Goal: Transaction & Acquisition: Subscribe to service/newsletter

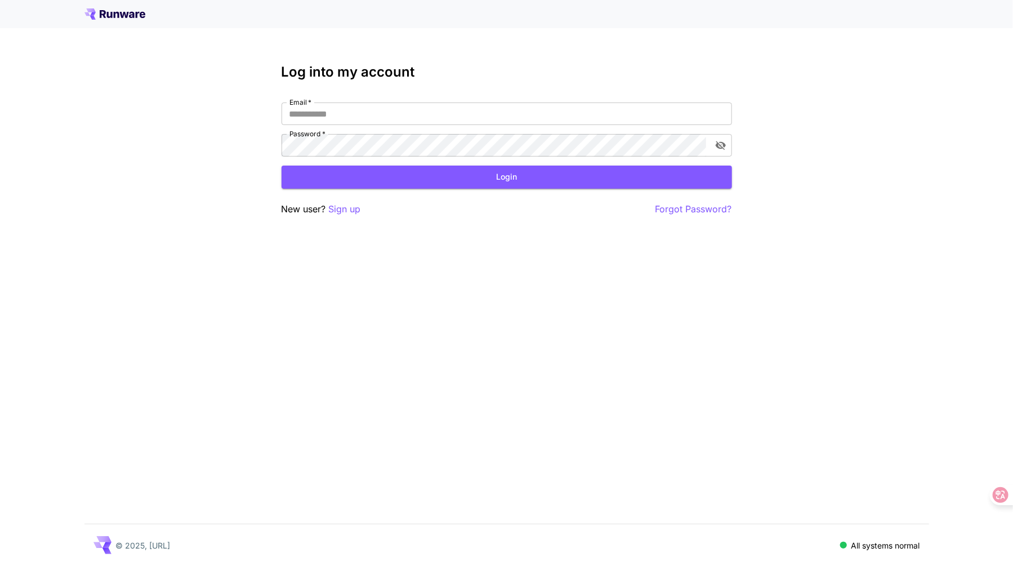
click at [138, 23] on div at bounding box center [506, 14] width 1013 height 28
click at [131, 8] on icon at bounding box center [114, 13] width 61 height 11
click at [122, 9] on icon at bounding box center [114, 13] width 61 height 11
click at [240, 274] on div "Log into my account Email   * Email   * Password   * Password   * Login New use…" at bounding box center [506, 283] width 1013 height 566
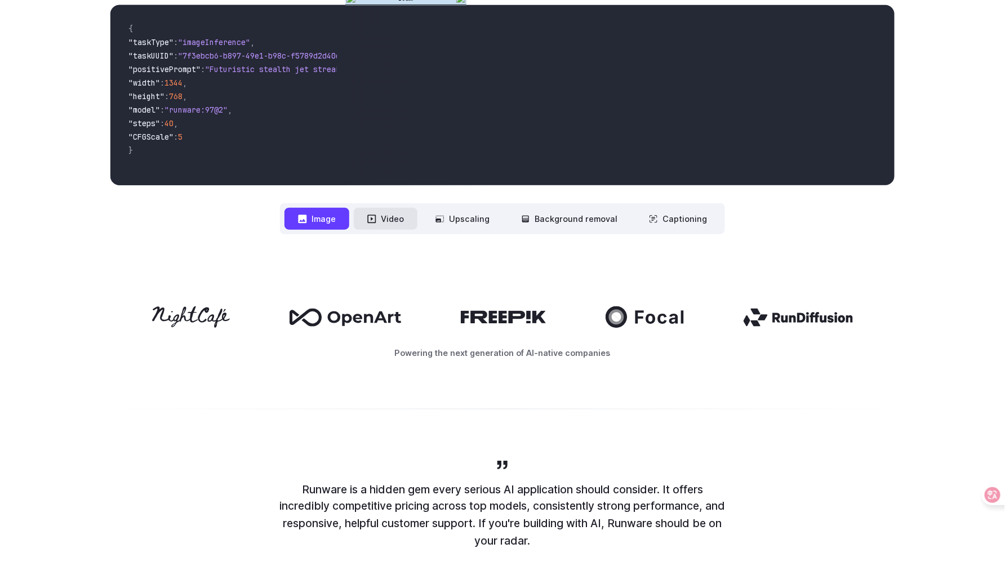
scroll to position [394, 0]
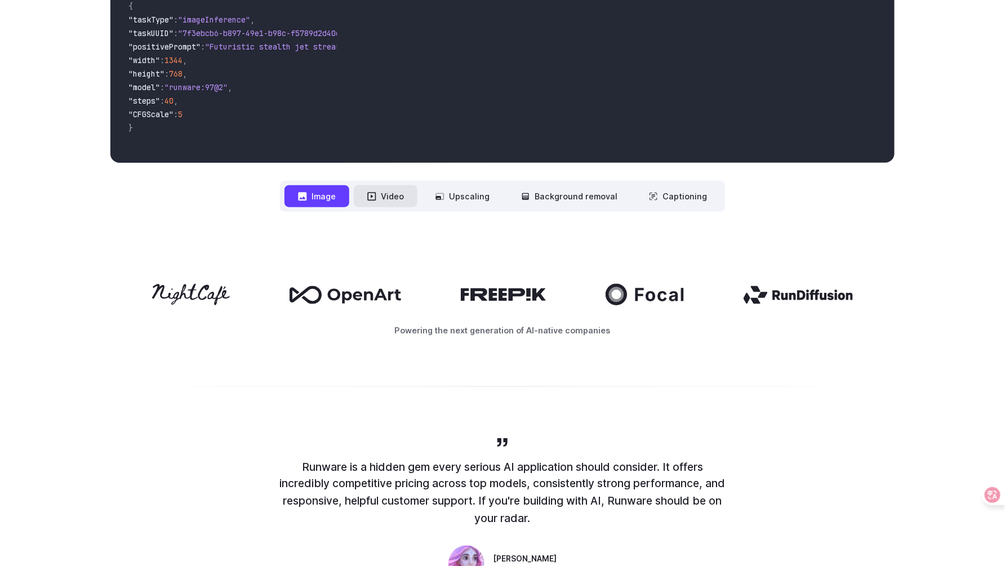
click at [390, 203] on button "Video" at bounding box center [386, 196] width 64 height 22
click at [322, 194] on button "Image" at bounding box center [316, 196] width 65 height 22
click at [567, 201] on button "Background removal" at bounding box center [568, 196] width 123 height 22
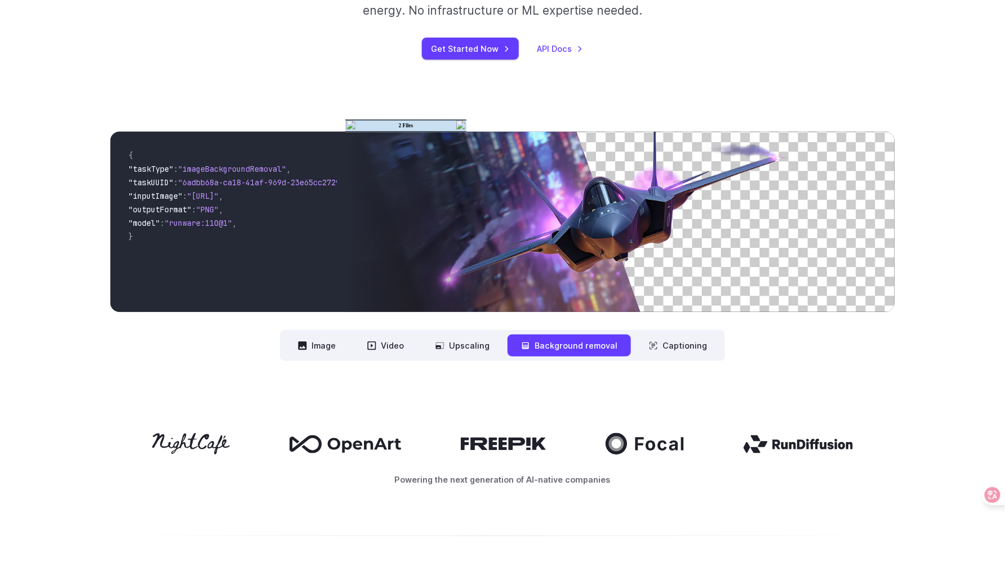
scroll to position [169, 0]
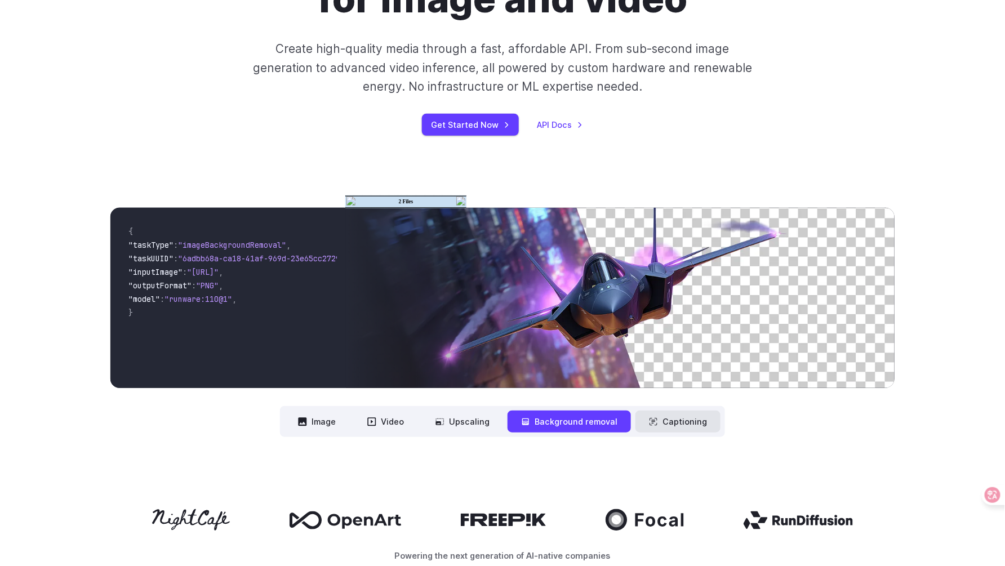
click at [656, 418] on button "Captioning" at bounding box center [677, 422] width 85 height 22
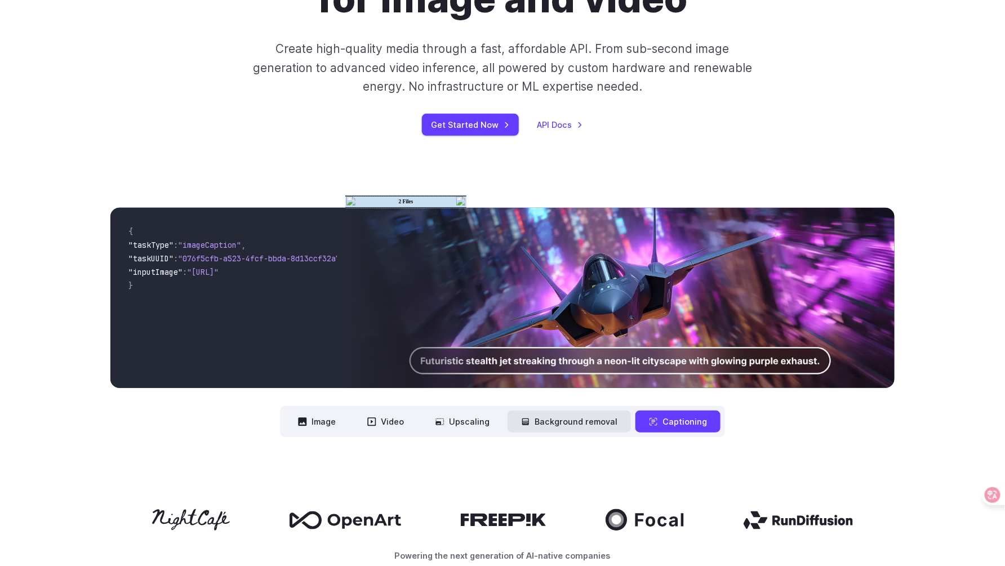
click at [559, 421] on button "Background removal" at bounding box center [568, 422] width 123 height 22
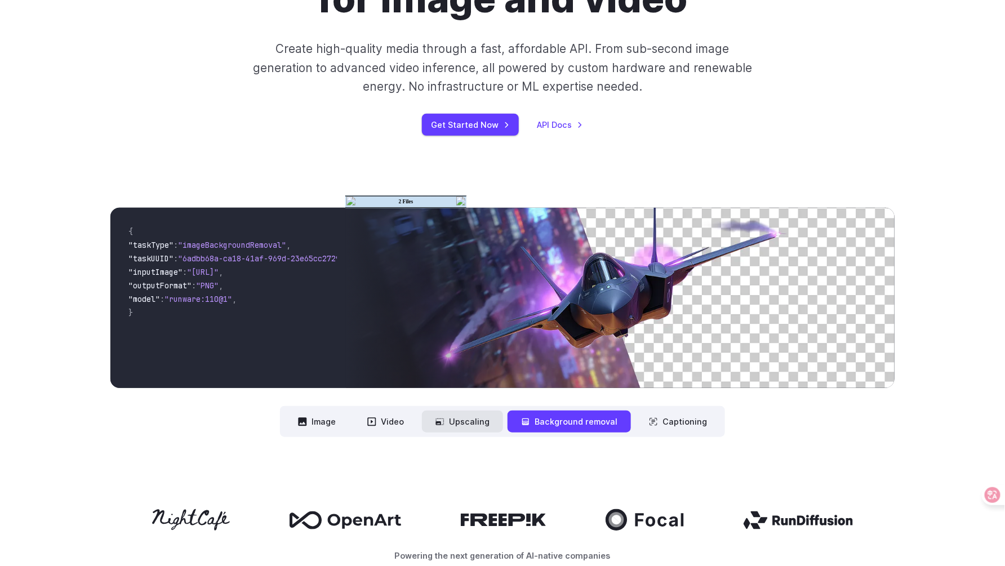
click at [445, 416] on button "Upscaling" at bounding box center [462, 422] width 81 height 22
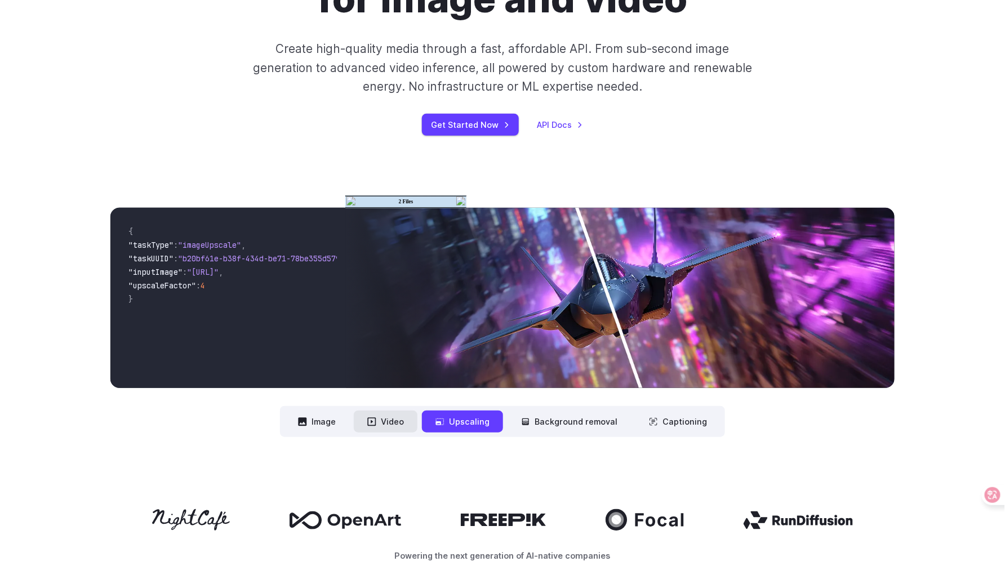
click at [403, 414] on button "Video" at bounding box center [386, 422] width 64 height 22
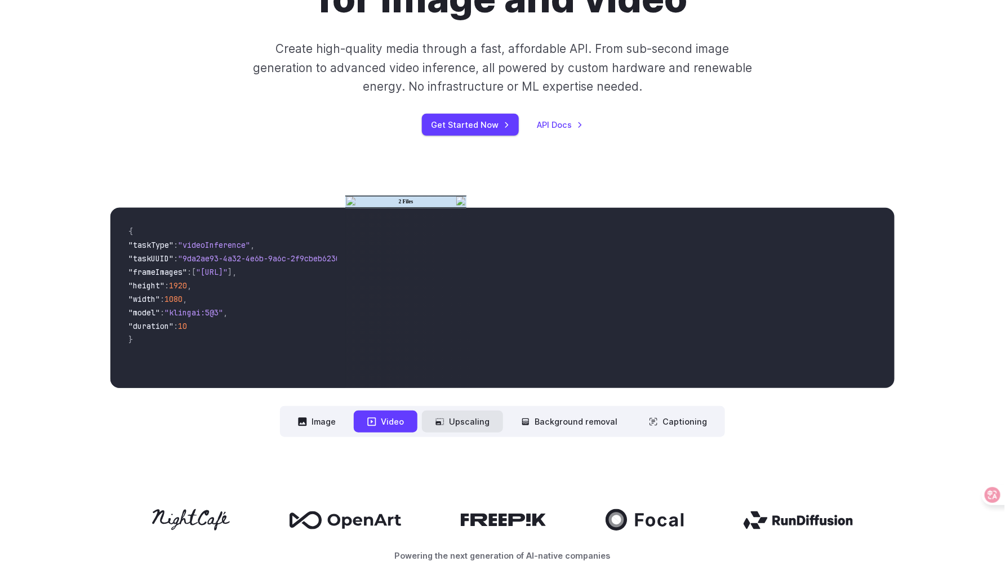
click at [461, 426] on button "Upscaling" at bounding box center [462, 422] width 81 height 22
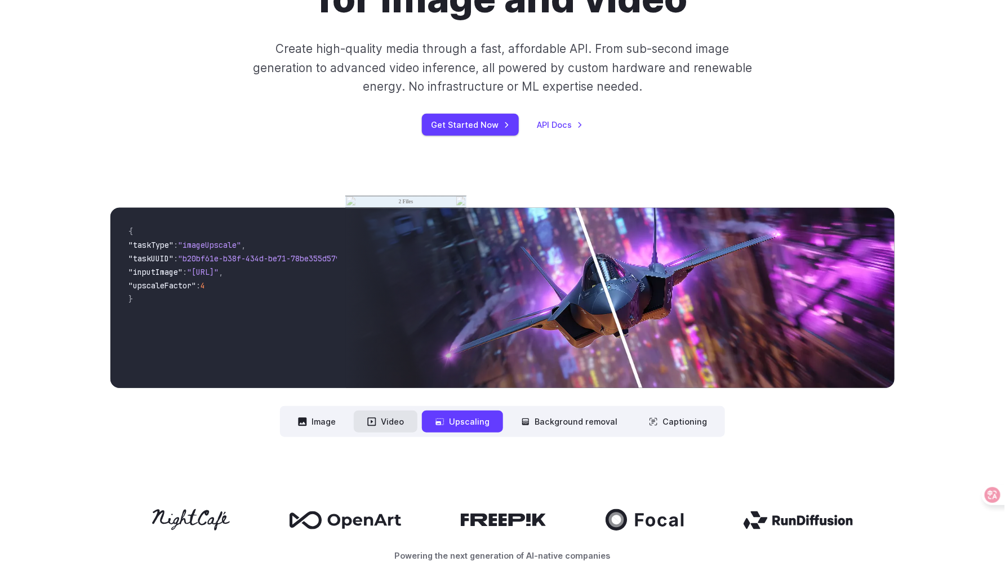
click at [395, 426] on button "Video" at bounding box center [386, 422] width 64 height 22
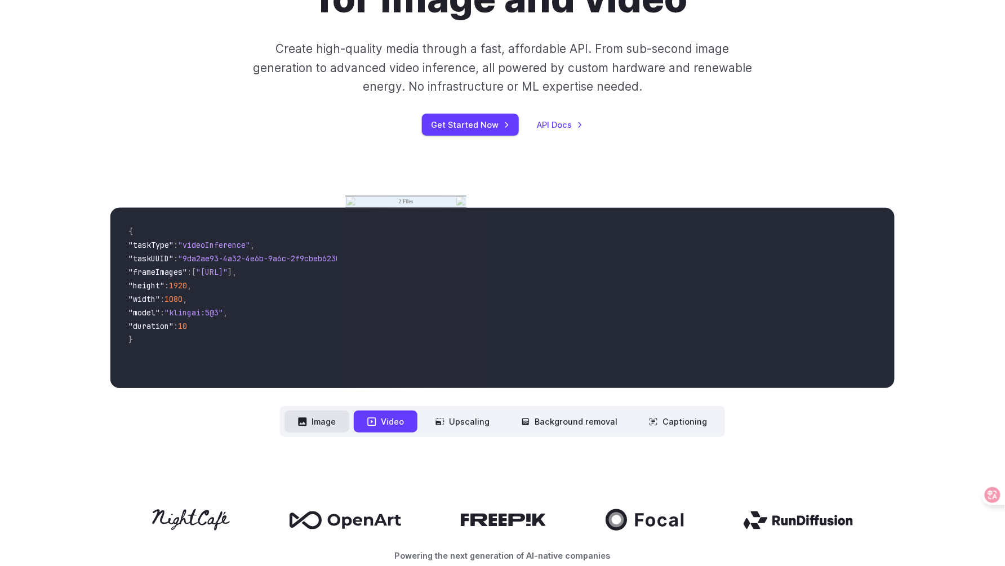
click at [327, 422] on button "Image" at bounding box center [316, 422] width 65 height 22
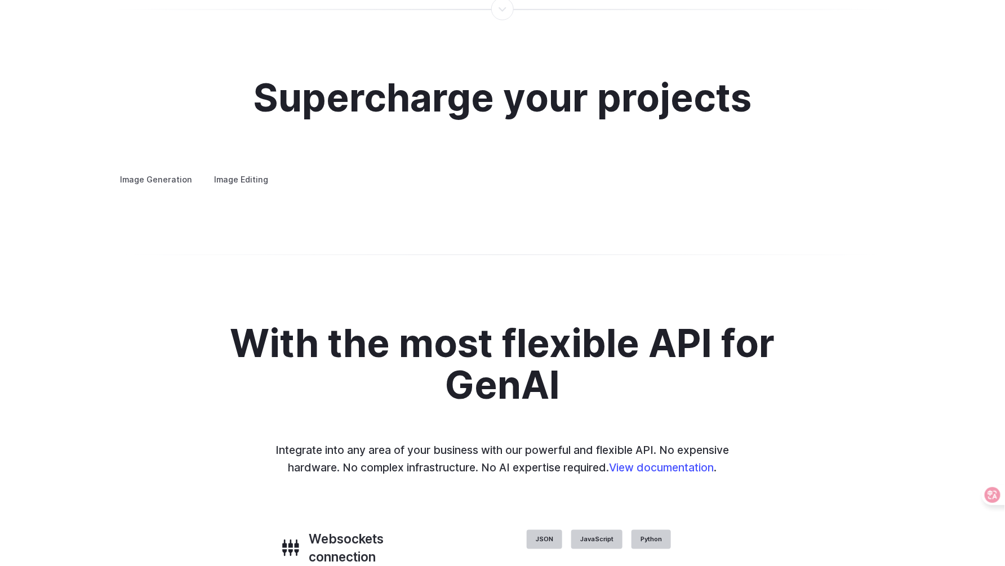
scroll to position [2027, 0]
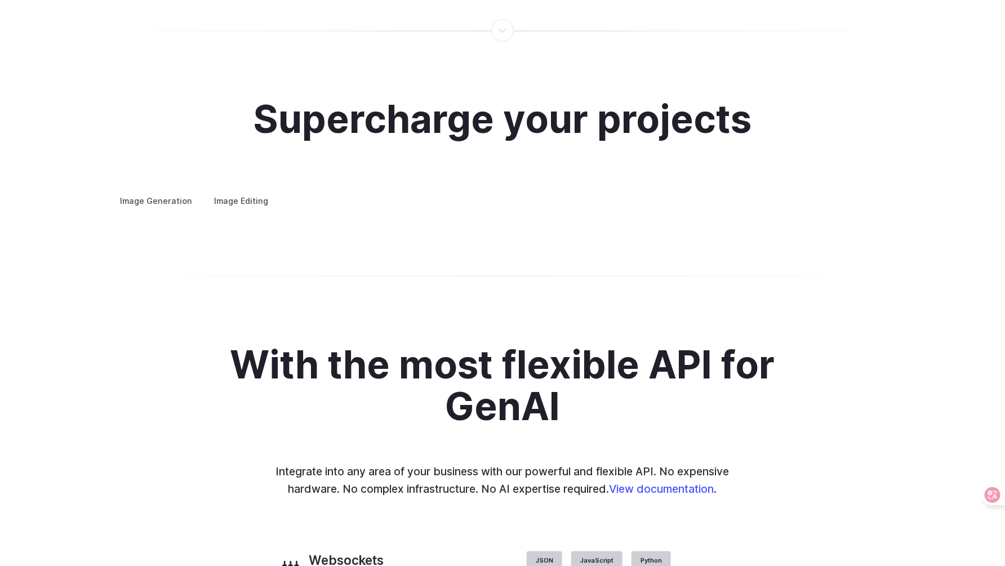
click at [0, 0] on summary "Concept design" at bounding box center [0, 0] width 0 height 0
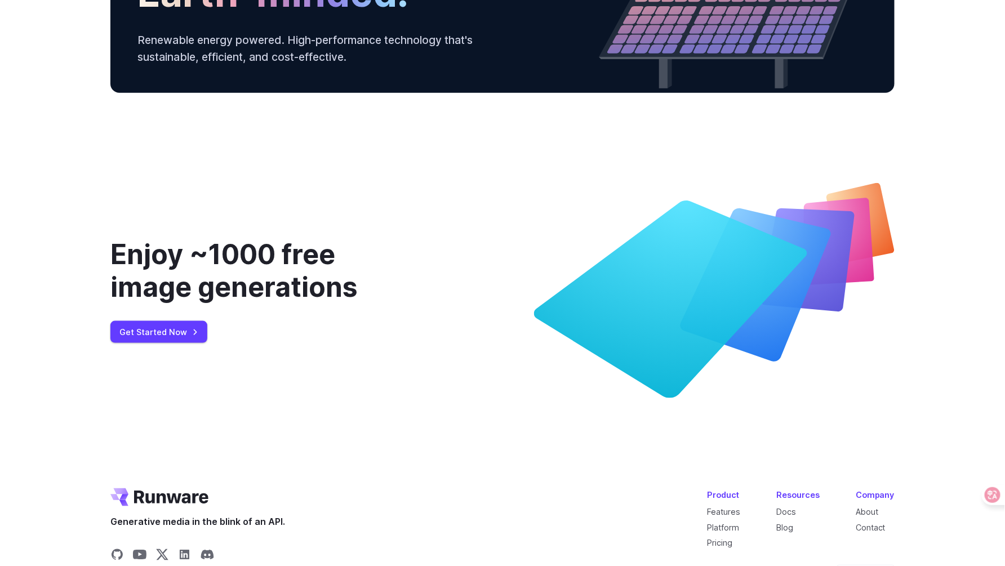
scroll to position [4108, 0]
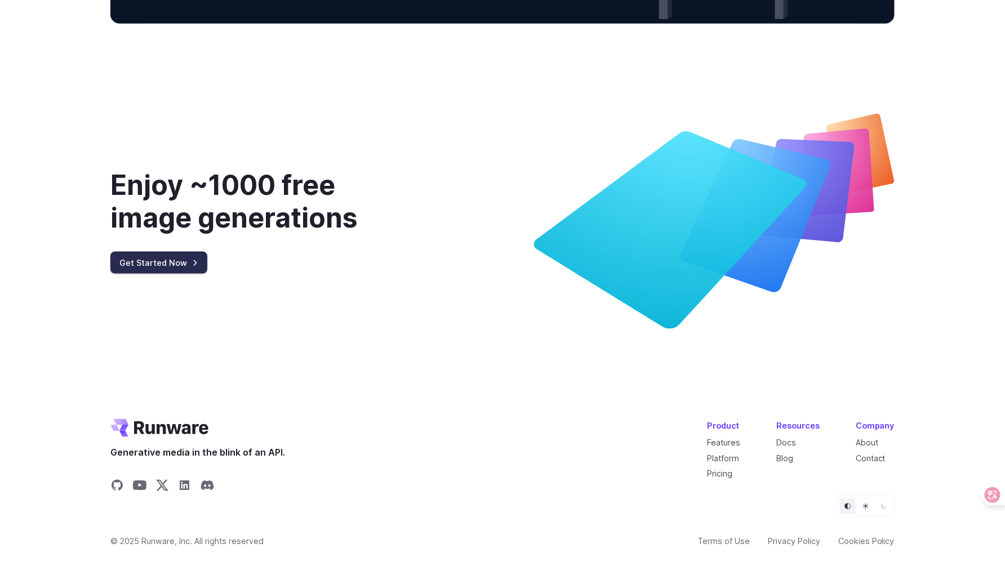
click at [169, 274] on link "Get Started Now" at bounding box center [158, 263] width 97 height 22
